Goal: Information Seeking & Learning: Learn about a topic

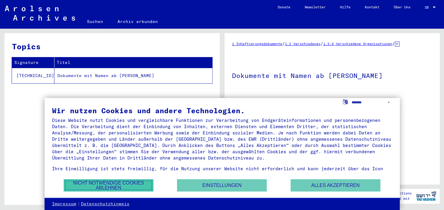
click at [131, 183] on button "Nicht notwendige Cookies ablehnen" at bounding box center [109, 185] width 90 height 12
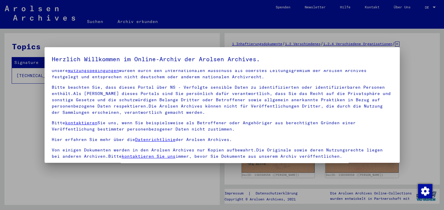
scroll to position [51, 0]
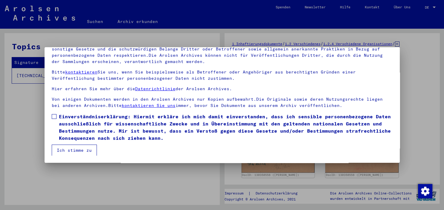
click at [59, 151] on button "Ich stimme zu" at bounding box center [74, 150] width 45 height 11
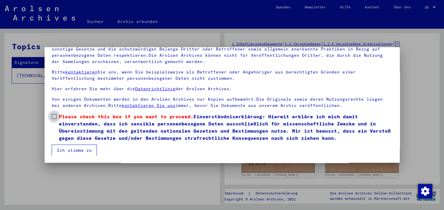
click at [53, 117] on span at bounding box center [54, 116] width 5 height 5
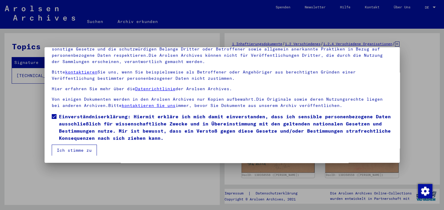
click at [61, 146] on button "Ich stimme zu" at bounding box center [74, 150] width 45 height 11
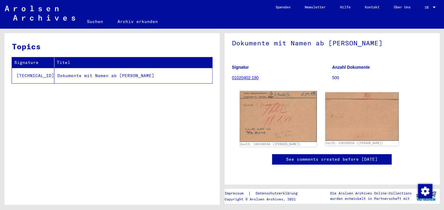
scroll to position [23, 0]
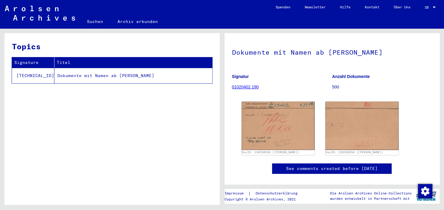
click at [247, 86] on link "01020402 190" at bounding box center [245, 87] width 27 height 5
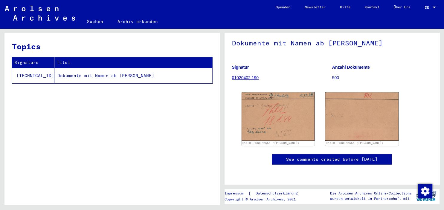
scroll to position [66, 0]
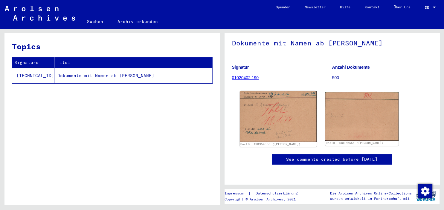
click at [277, 91] on img at bounding box center [277, 116] width 77 height 51
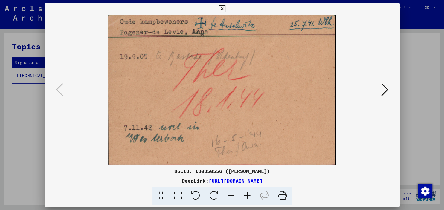
click at [384, 92] on icon at bounding box center [384, 89] width 7 height 14
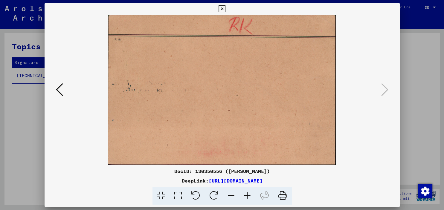
click at [62, 91] on icon at bounding box center [59, 89] width 7 height 14
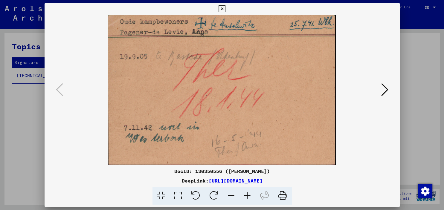
click at [225, 9] on icon at bounding box center [221, 8] width 7 height 7
